Goal: Transaction & Acquisition: Purchase product/service

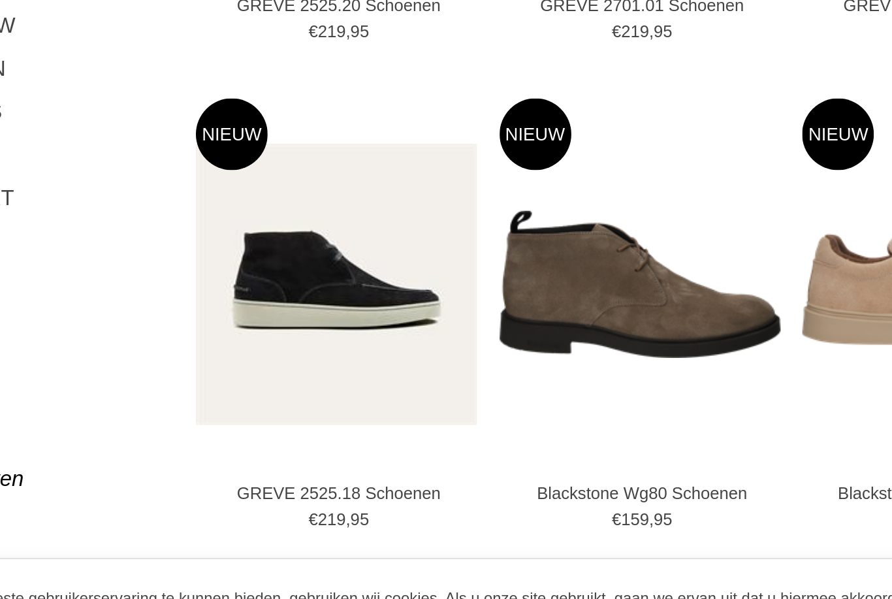
scroll to position [283, 0]
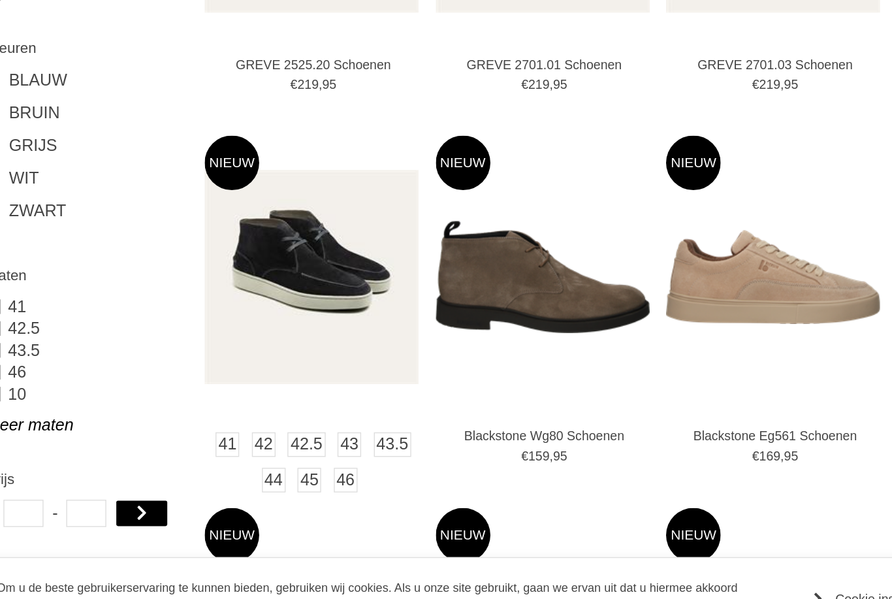
click at [219, 249] on img at bounding box center [277, 325] width 153 height 153
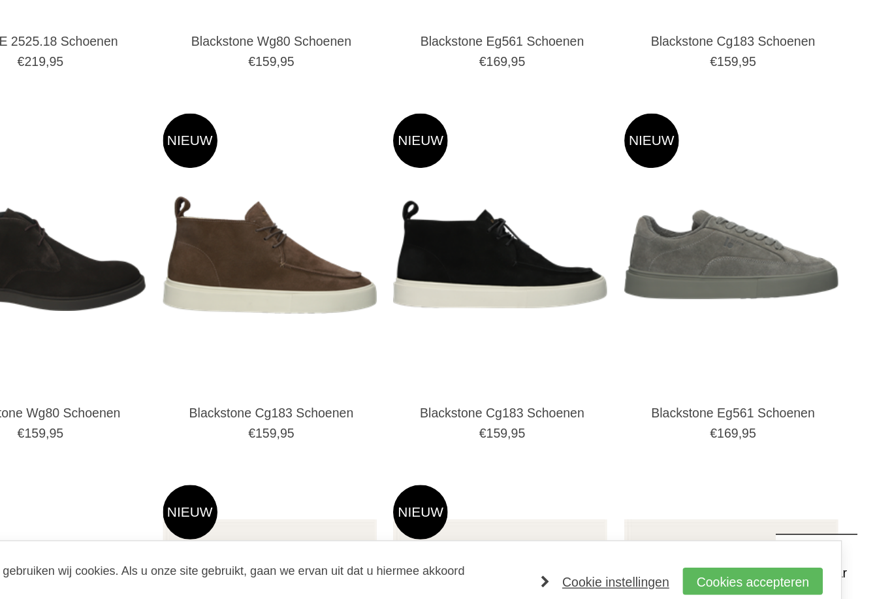
scroll to position [555, 0]
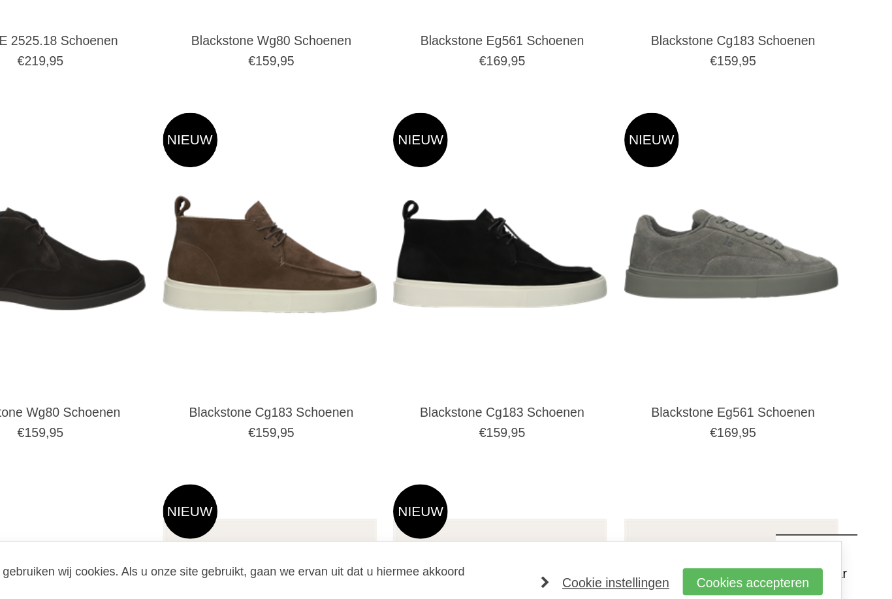
drag, startPoint x: 219, startPoint y: 204, endPoint x: 546, endPoint y: 393, distance: 377.7
click at [546, 527] on div "Om u de beste gebruikerservaring te kunnen bieden, gebruiken wij cookies. Als u…" at bounding box center [446, 556] width 816 height 59
click at [740, 547] on link "Cookies accepteren" at bounding box center [790, 557] width 101 height 20
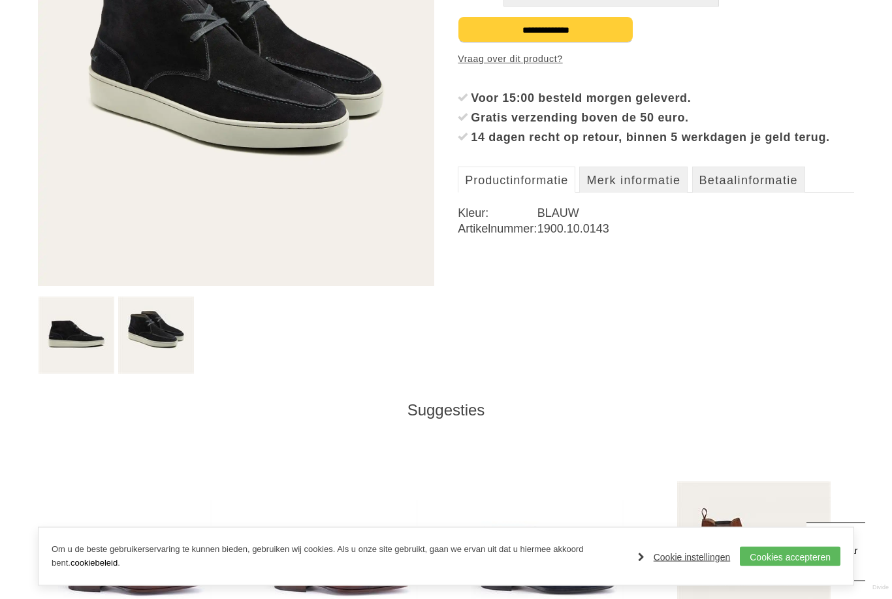
scroll to position [329, 0]
click at [150, 326] on img at bounding box center [156, 335] width 76 height 77
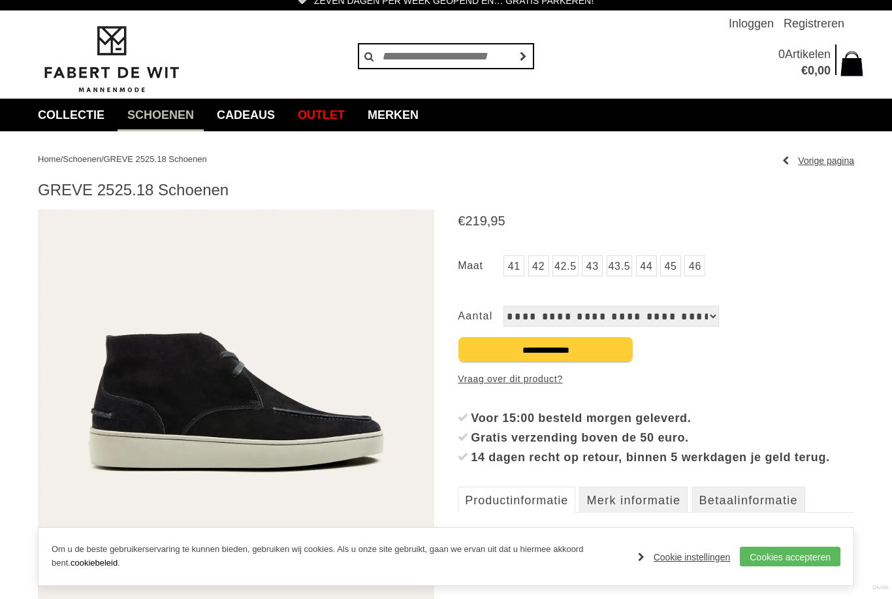
scroll to position [11, 0]
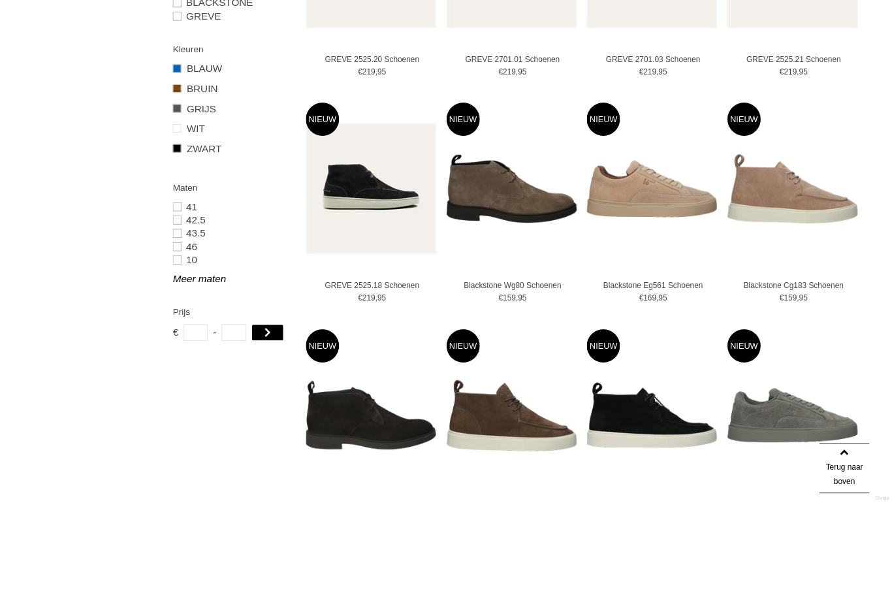
scroll to position [524, 0]
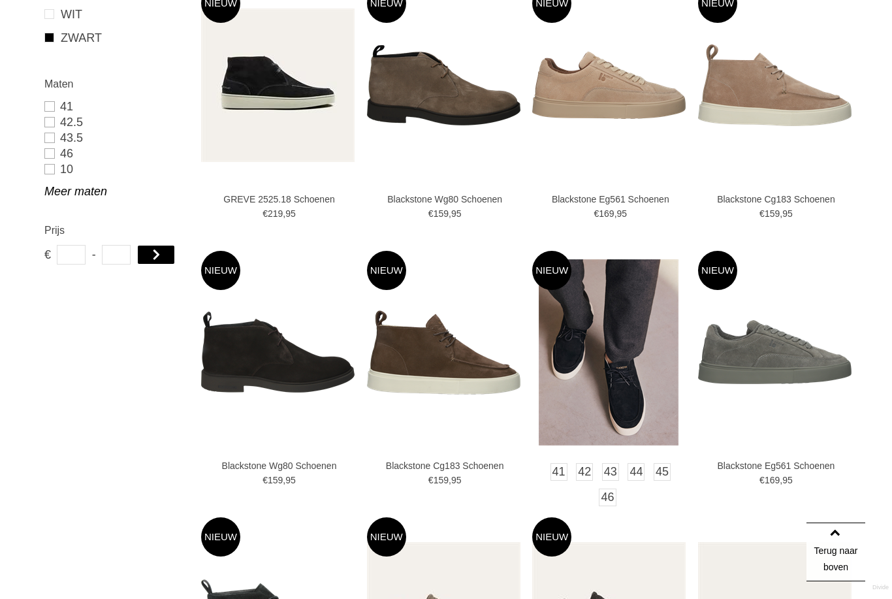
click at [640, 359] on img at bounding box center [609, 352] width 140 height 186
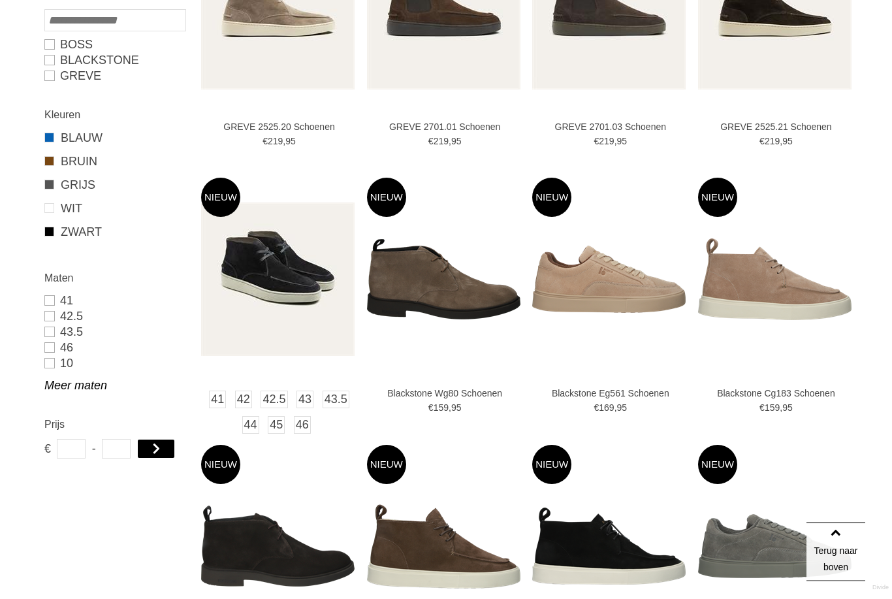
scroll to position [330, 0]
click at [279, 301] on img at bounding box center [277, 278] width 153 height 153
